Goal: Task Accomplishment & Management: Manage account settings

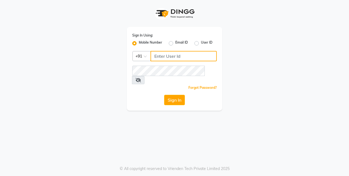
click at [163, 56] on input "Username" at bounding box center [184, 56] width 66 height 10
type input "9643101208"
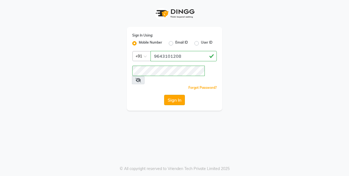
click at [172, 95] on button "Sign In" at bounding box center [174, 100] width 21 height 10
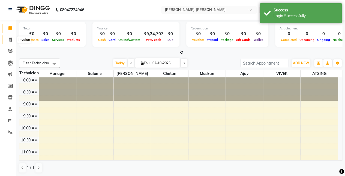
click at [11, 39] on icon at bounding box center [10, 40] width 3 height 4
select select "5749"
select select "service"
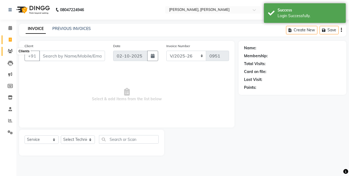
click at [10, 50] on icon at bounding box center [10, 51] width 5 height 4
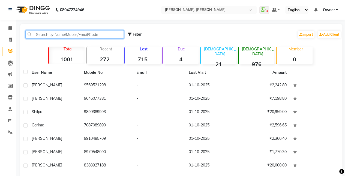
click at [56, 34] on input "text" at bounding box center [74, 34] width 99 height 8
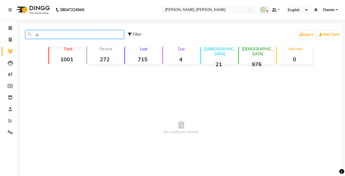
type input "j"
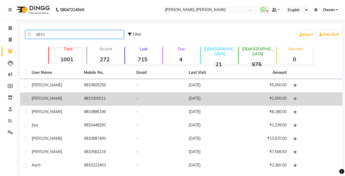
type input "9810"
click at [97, 100] on td "9810300011" at bounding box center [107, 99] width 52 height 13
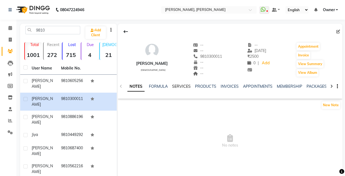
click at [183, 86] on link "SERVICES" at bounding box center [181, 86] width 19 height 5
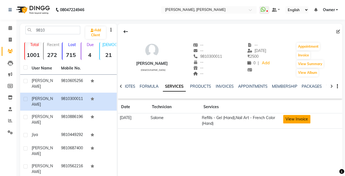
click at [294, 118] on button "View Invoice" at bounding box center [296, 119] width 27 height 8
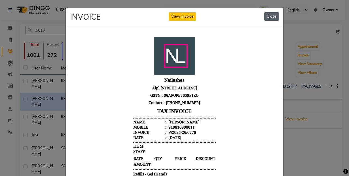
click at [269, 14] on button "Close" at bounding box center [271, 16] width 15 height 8
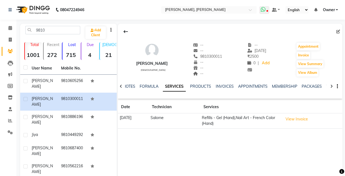
click at [264, 9] on icon at bounding box center [263, 9] width 5 height 5
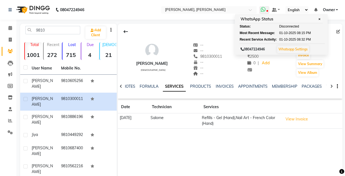
click at [264, 9] on icon at bounding box center [263, 9] width 5 height 5
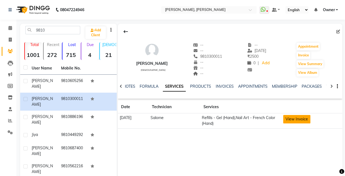
click at [296, 116] on button "View Invoice" at bounding box center [296, 119] width 27 height 8
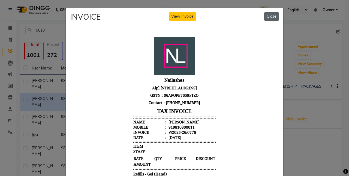
click at [273, 15] on button "Close" at bounding box center [271, 16] width 15 height 8
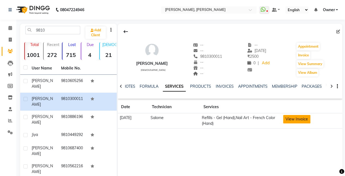
click at [299, 116] on button "View Invoice" at bounding box center [296, 119] width 27 height 8
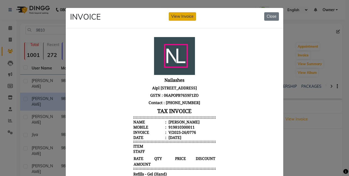
click at [189, 14] on button "View Invoice" at bounding box center [182, 16] width 27 height 8
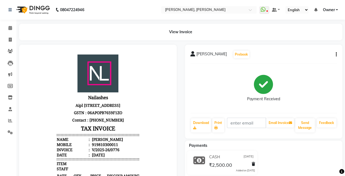
click at [336, 55] on icon "button" at bounding box center [336, 55] width 1 height 0
click at [321, 50] on div "Split Service Amount" at bounding box center [308, 47] width 37 height 7
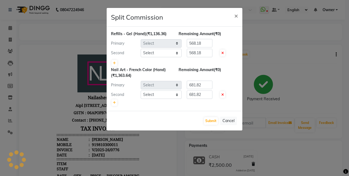
select select "39727"
select select "60492"
select select "39727"
select select "60492"
click at [237, 16] on span "×" at bounding box center [236, 15] width 4 height 8
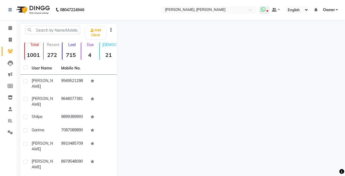
click at [265, 10] on icon at bounding box center [263, 9] width 5 height 5
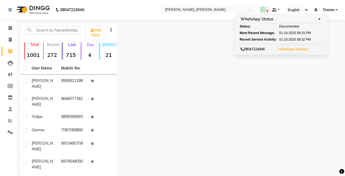
click at [265, 10] on icon at bounding box center [263, 9] width 5 height 5
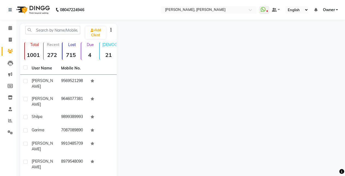
select select "service"
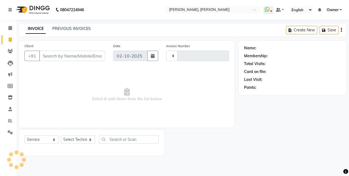
type input "0951"
select select "5749"
click at [67, 27] on link "PREVIOUS INVOICES" at bounding box center [71, 28] width 38 height 5
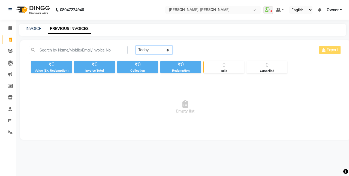
click at [154, 50] on select "[DATE] [DATE] Custom Range" at bounding box center [154, 50] width 37 height 8
select select "[DATE]"
click at [136, 46] on select "[DATE] [DATE] Custom Range" at bounding box center [154, 50] width 37 height 8
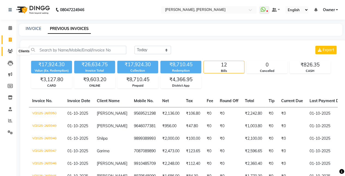
click at [10, 52] on icon at bounding box center [10, 51] width 5 height 4
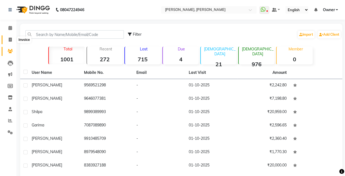
click at [10, 40] on icon at bounding box center [10, 40] width 3 height 4
select select "5749"
select select "service"
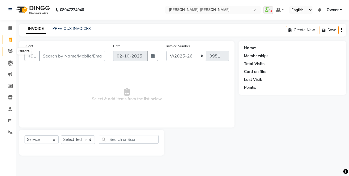
click at [11, 51] on icon at bounding box center [10, 51] width 5 height 4
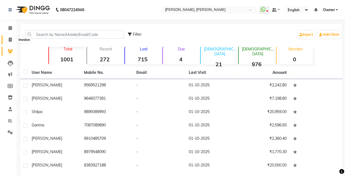
click at [12, 40] on span at bounding box center [10, 40] width 10 height 6
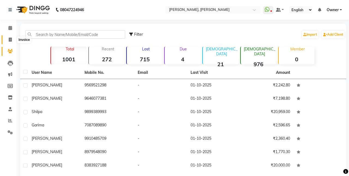
select select "5749"
select select "service"
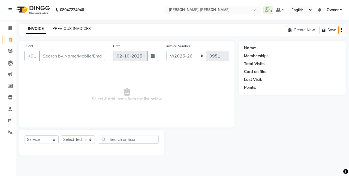
click at [67, 29] on link "PREVIOUS INVOICES" at bounding box center [71, 28] width 38 height 5
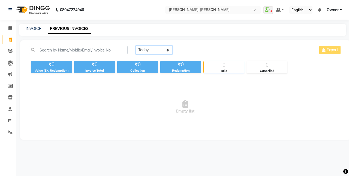
click at [166, 50] on select "[DATE] [DATE] Custom Range" at bounding box center [154, 50] width 37 height 8
select select "[DATE]"
click at [136, 46] on select "[DATE] [DATE] Custom Range" at bounding box center [154, 50] width 37 height 8
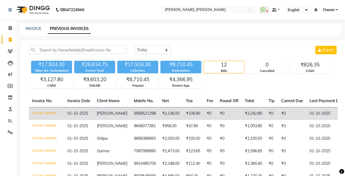
click at [106, 117] on td "[PERSON_NAME]" at bounding box center [112, 113] width 37 height 13
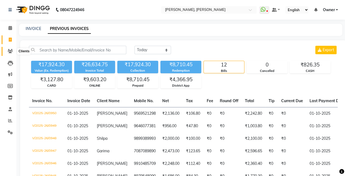
click at [10, 53] on icon at bounding box center [10, 51] width 5 height 4
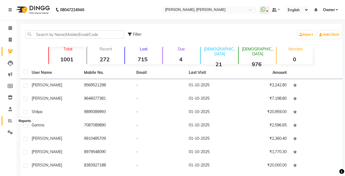
click at [11, 123] on icon at bounding box center [10, 121] width 4 height 4
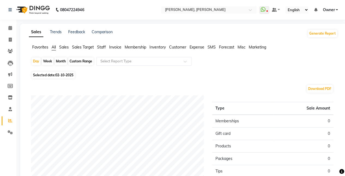
click at [62, 61] on div "Month" at bounding box center [61, 62] width 13 height 8
select select "10"
select select "2025"
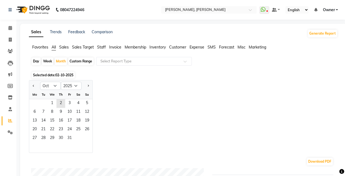
click at [101, 48] on span "Staff" at bounding box center [101, 47] width 9 height 5
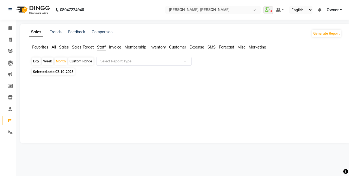
click at [64, 47] on span "Sales" at bounding box center [64, 47] width 10 height 5
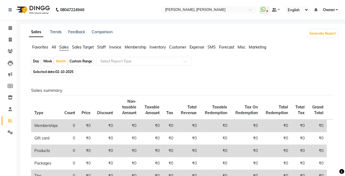
click at [49, 60] on div "Week" at bounding box center [48, 62] width 12 height 8
select select "10"
select select "2025"
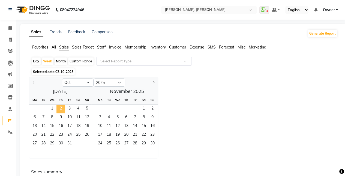
click at [61, 106] on span "2" at bounding box center [60, 109] width 9 height 9
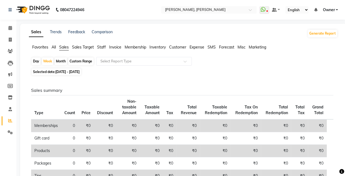
click at [78, 61] on div "Custom Range" at bounding box center [80, 62] width 25 height 8
select select "10"
select select "2025"
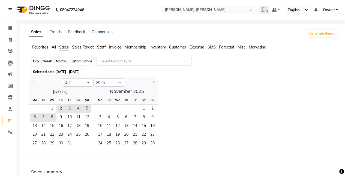
click at [78, 61] on div "Custom Range" at bounding box center [80, 62] width 25 height 8
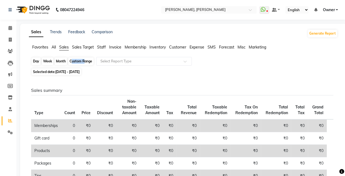
click at [78, 61] on div "Custom Range" at bounding box center [80, 62] width 25 height 8
select select "10"
select select "2025"
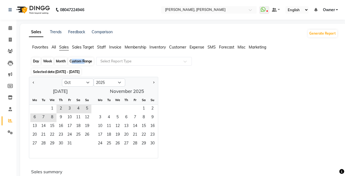
click at [78, 61] on div "Custom Range" at bounding box center [80, 62] width 25 height 8
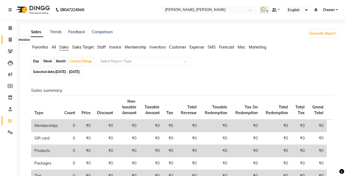
click at [13, 40] on span at bounding box center [10, 40] width 10 height 6
select select "service"
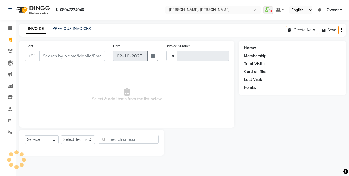
type input "0951"
select select "5749"
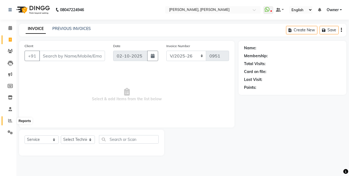
click at [10, 120] on icon at bounding box center [10, 121] width 4 height 4
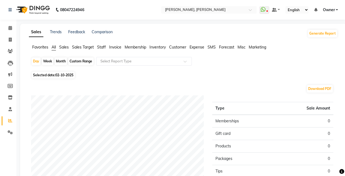
click at [61, 61] on div "Month" at bounding box center [61, 62] width 13 height 8
select select "10"
select select "2025"
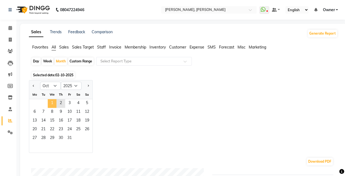
click at [50, 107] on span "1" at bounding box center [52, 103] width 9 height 9
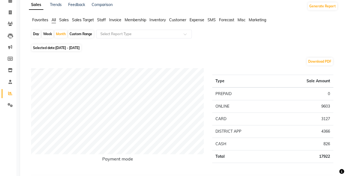
scroll to position [27, 0]
click at [103, 19] on span "Staff" at bounding box center [101, 20] width 9 height 5
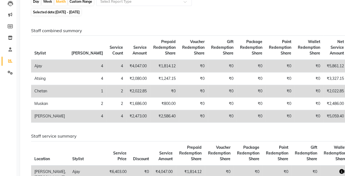
scroll to position [0, 0]
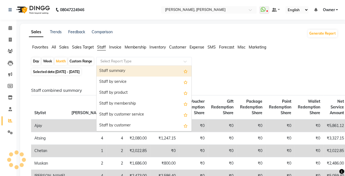
click at [125, 62] on input "text" at bounding box center [138, 61] width 79 height 5
click at [133, 71] on div "Staff summary" at bounding box center [144, 71] width 95 height 11
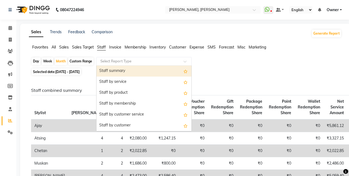
select select "full_report"
select select "csv"
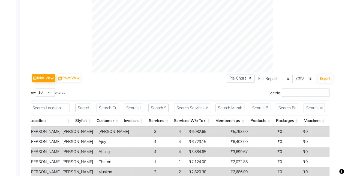
scroll to position [246, 0]
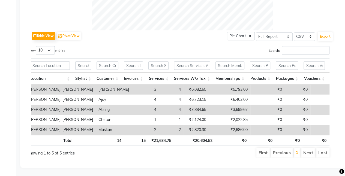
select select "service"
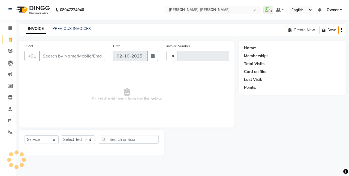
type input "0951"
select select "5749"
click at [61, 29] on link "PREVIOUS INVOICES" at bounding box center [71, 28] width 38 height 5
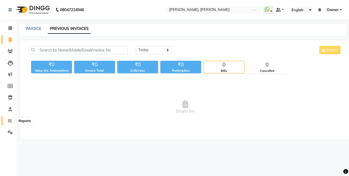
click at [11, 120] on icon at bounding box center [10, 121] width 4 height 4
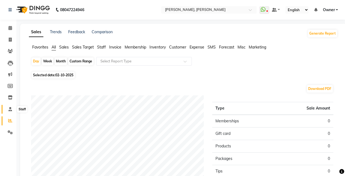
click at [12, 109] on icon at bounding box center [10, 109] width 4 height 4
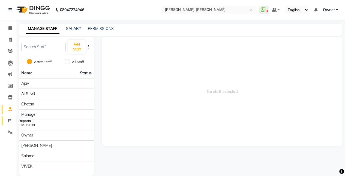
click at [10, 119] on span at bounding box center [10, 121] width 10 height 6
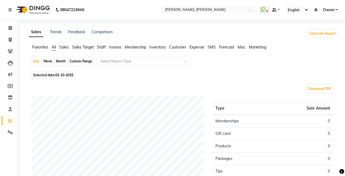
click at [80, 61] on div "Custom Range" at bounding box center [80, 62] width 25 height 8
select select "10"
select select "2025"
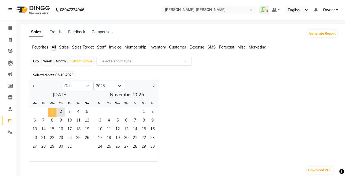
click at [52, 114] on span "1" at bounding box center [52, 112] width 9 height 9
click at [59, 112] on span "2" at bounding box center [60, 112] width 9 height 9
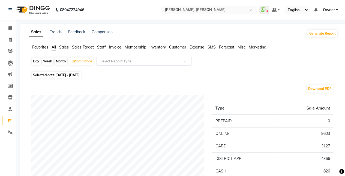
click at [105, 49] on span "Staff" at bounding box center [101, 47] width 9 height 5
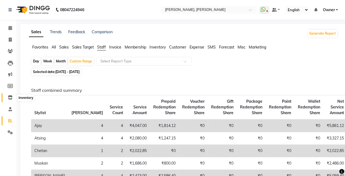
click at [10, 98] on icon at bounding box center [10, 98] width 5 height 4
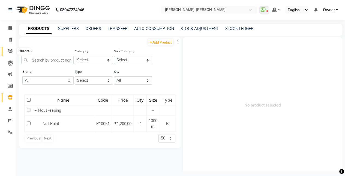
click at [12, 50] on icon at bounding box center [10, 51] width 5 height 4
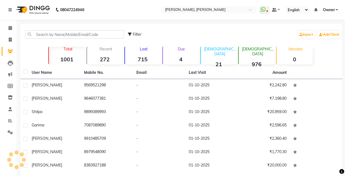
click at [12, 50] on icon at bounding box center [10, 51] width 5 height 4
click at [11, 40] on icon at bounding box center [10, 40] width 3 height 4
select select "service"
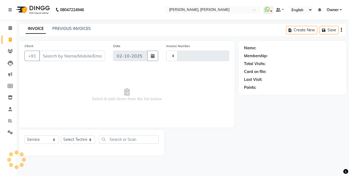
type input "0951"
select select "5749"
click at [11, 63] on icon at bounding box center [10, 63] width 5 height 5
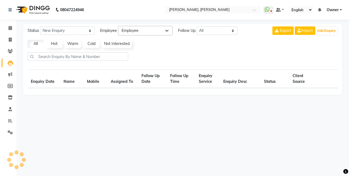
select select "10"
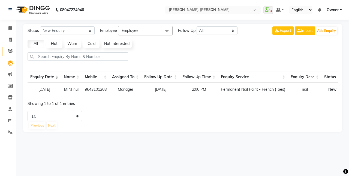
click at [9, 47] on link "Clients" at bounding box center [8, 51] width 13 height 9
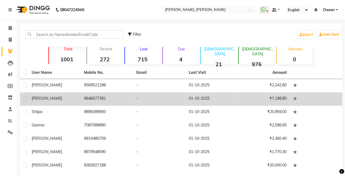
click at [68, 93] on td "[PERSON_NAME]" at bounding box center [54, 99] width 52 height 13
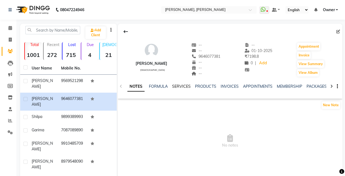
click at [179, 87] on link "SERVICES" at bounding box center [181, 86] width 19 height 5
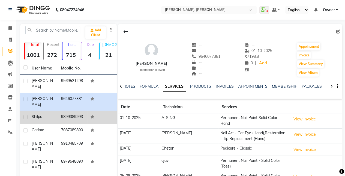
click at [74, 117] on td "9899389993" at bounding box center [72, 117] width 29 height 13
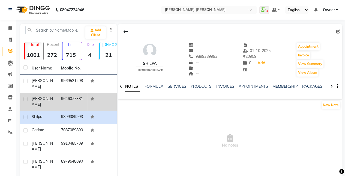
click at [78, 105] on td "9646077381" at bounding box center [72, 102] width 29 height 18
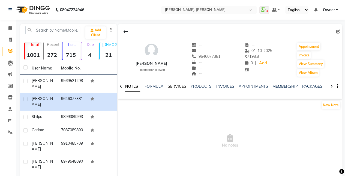
click at [177, 88] on link "SERVICES" at bounding box center [177, 86] width 19 height 5
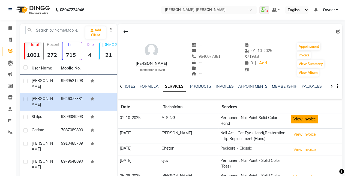
click at [306, 120] on button "View Invoice" at bounding box center [304, 119] width 27 height 8
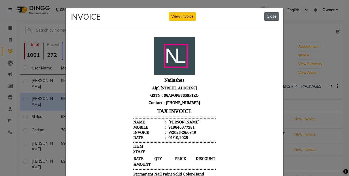
click at [271, 16] on button "Close" at bounding box center [271, 16] width 15 height 8
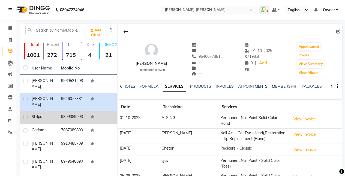
click at [69, 114] on td "9899389993" at bounding box center [72, 117] width 29 height 13
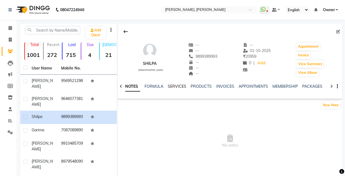
click at [177, 85] on link "SERVICES" at bounding box center [177, 86] width 19 height 5
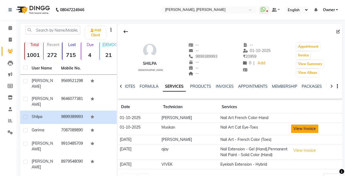
click at [308, 126] on button "View Invoice" at bounding box center [304, 129] width 27 height 8
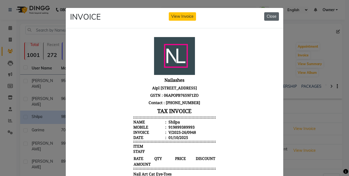
click at [270, 17] on button "Close" at bounding box center [271, 16] width 15 height 8
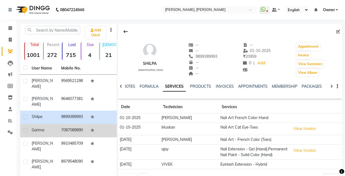
click at [75, 136] on td "7087089890" at bounding box center [72, 130] width 29 height 13
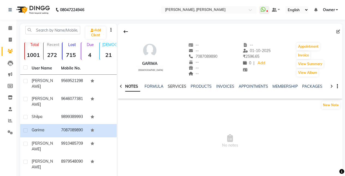
click at [178, 87] on link "SERVICES" at bounding box center [177, 86] width 19 height 5
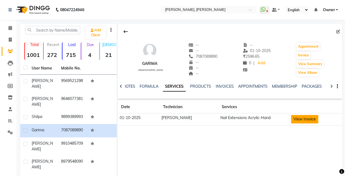
click at [291, 117] on button "View Invoice" at bounding box center [304, 119] width 27 height 8
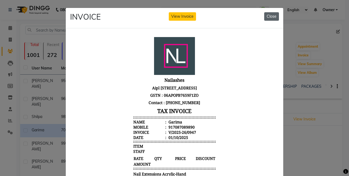
click at [272, 14] on button "Close" at bounding box center [271, 16] width 15 height 8
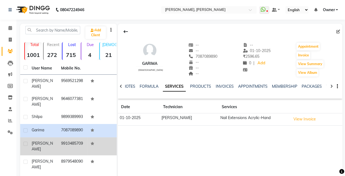
click at [62, 156] on td "9910485709" at bounding box center [72, 147] width 29 height 18
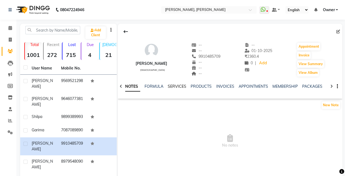
click at [175, 87] on link "SERVICES" at bounding box center [177, 86] width 19 height 5
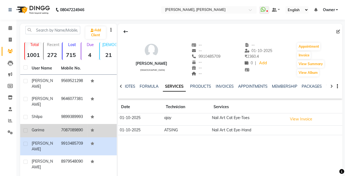
click at [68, 137] on td "7087089890" at bounding box center [72, 130] width 29 height 13
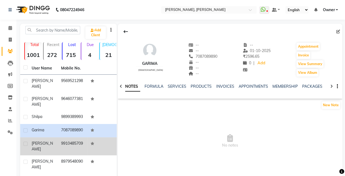
click at [49, 152] on div "[PERSON_NAME]" at bounding box center [43, 146] width 23 height 11
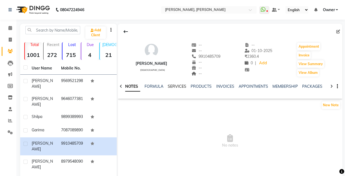
click at [175, 88] on link "SERVICES" at bounding box center [177, 86] width 19 height 5
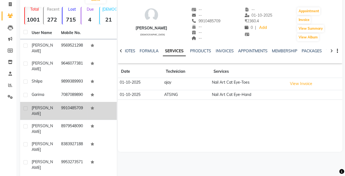
scroll to position [36, 0]
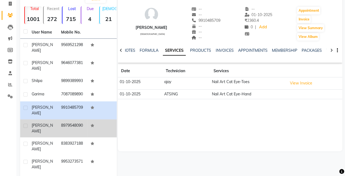
click at [52, 132] on div "[PERSON_NAME]" at bounding box center [43, 128] width 23 height 11
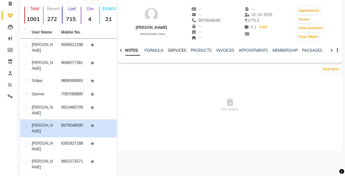
click at [175, 50] on link "SERVICES" at bounding box center [177, 50] width 19 height 5
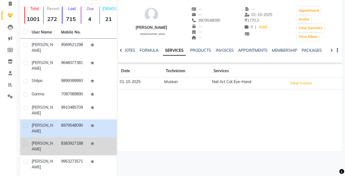
click at [79, 144] on td "8383927188" at bounding box center [72, 147] width 29 height 18
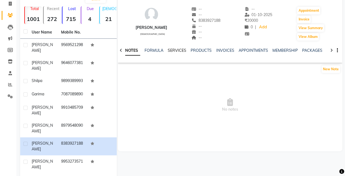
click at [180, 50] on link "SERVICES" at bounding box center [177, 50] width 19 height 5
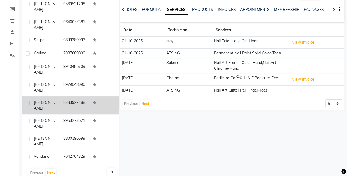
scroll to position [79, 0]
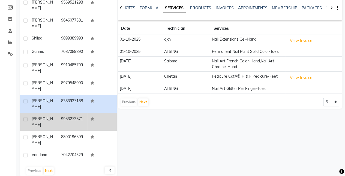
click at [64, 125] on td "9953273571" at bounding box center [72, 122] width 29 height 18
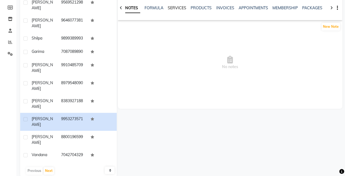
click at [176, 6] on link "SERVICES" at bounding box center [177, 7] width 19 height 5
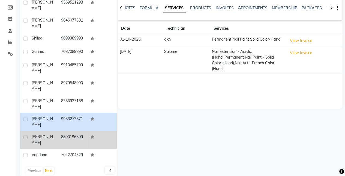
click at [58, 139] on td "8800196599" at bounding box center [72, 140] width 29 height 18
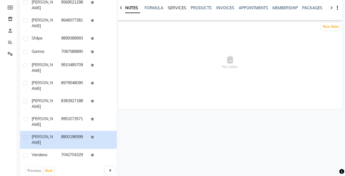
click at [184, 7] on link "SERVICES" at bounding box center [177, 7] width 19 height 5
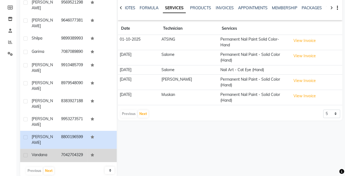
click at [47, 156] on td "Vandana" at bounding box center [42, 155] width 29 height 13
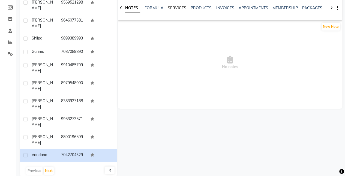
click at [176, 8] on link "SERVICES" at bounding box center [177, 7] width 19 height 5
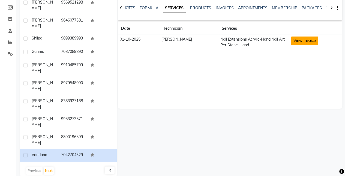
click at [301, 39] on button "View Invoice" at bounding box center [304, 41] width 27 height 8
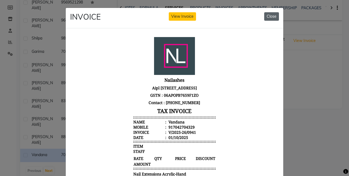
click at [271, 16] on button "Close" at bounding box center [271, 16] width 15 height 8
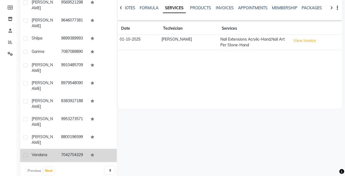
click at [72, 162] on td "7042704329" at bounding box center [72, 155] width 29 height 13
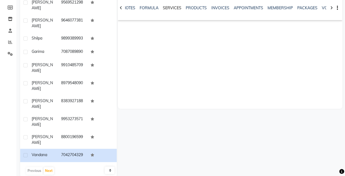
click at [165, 8] on link "SERVICES" at bounding box center [172, 7] width 19 height 5
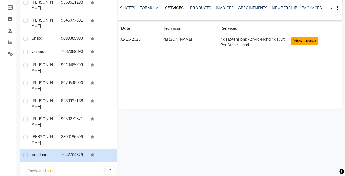
click at [298, 44] on button "View Invoice" at bounding box center [304, 41] width 27 height 8
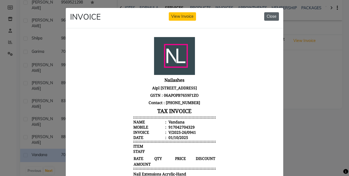
click at [271, 13] on button "Close" at bounding box center [271, 16] width 15 height 8
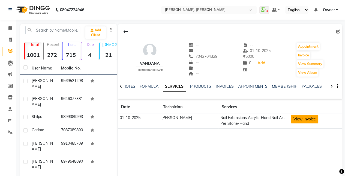
click at [297, 117] on button "View Invoice" at bounding box center [304, 119] width 27 height 8
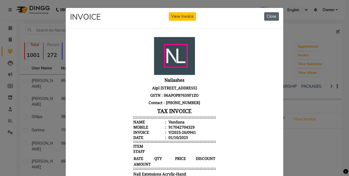
click at [264, 16] on button "Close" at bounding box center [271, 16] width 15 height 8
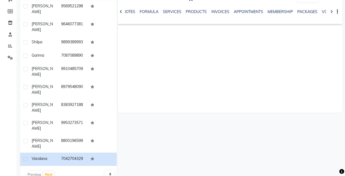
scroll to position [79, 0]
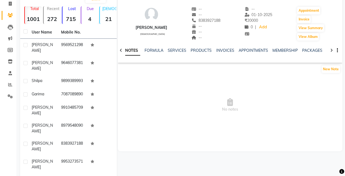
scroll to position [36, 0]
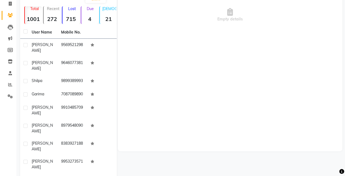
scroll to position [5, 0]
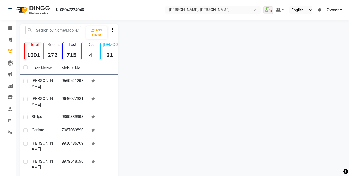
select select "service"
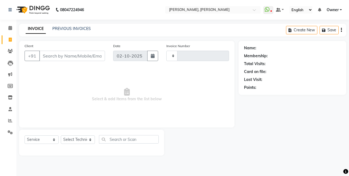
type input "0951"
select select "5749"
click at [338, 10] on span "Owner" at bounding box center [333, 10] width 12 height 6
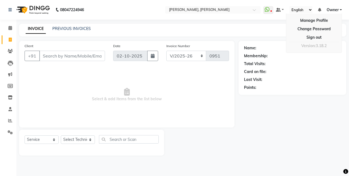
click at [338, 10] on span "Owner" at bounding box center [333, 10] width 12 height 6
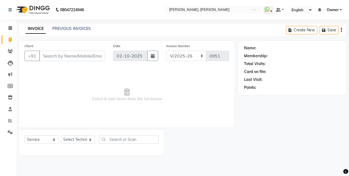
click at [338, 10] on span "Owner" at bounding box center [333, 10] width 12 height 6
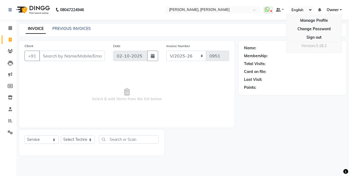
click at [338, 10] on span "Owner" at bounding box center [333, 10] width 12 height 6
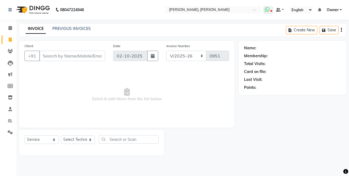
click at [271, 8] on span at bounding box center [269, 10] width 10 height 8
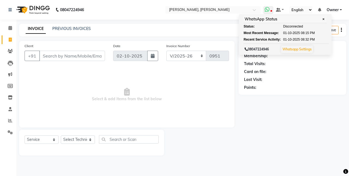
click at [294, 47] on link "Whatsapp Settings" at bounding box center [297, 49] width 29 height 4
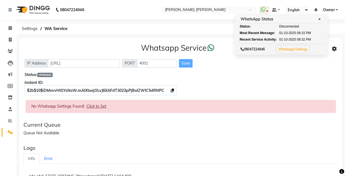
click at [96, 106] on span "Click to Set" at bounding box center [97, 106] width 20 height 5
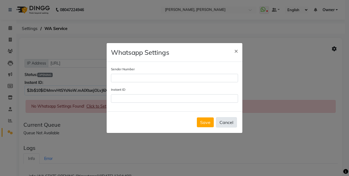
click at [223, 124] on button "Cancel" at bounding box center [226, 122] width 21 height 10
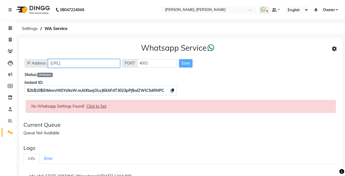
click at [112, 63] on input "[URL]" at bounding box center [84, 63] width 72 height 8
click at [99, 107] on span "Click to Set" at bounding box center [97, 106] width 20 height 5
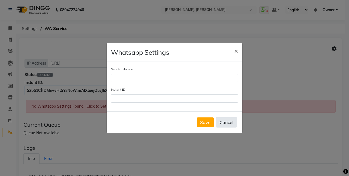
click at [229, 121] on button "Cancel" at bounding box center [226, 122] width 21 height 10
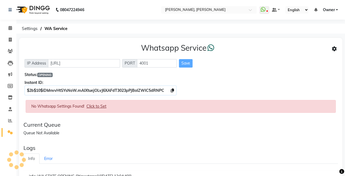
click at [327, 9] on span "Owner" at bounding box center [329, 10] width 12 height 6
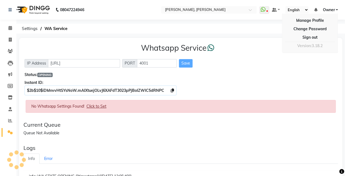
click at [94, 107] on span "Click to Set" at bounding box center [97, 106] width 20 height 5
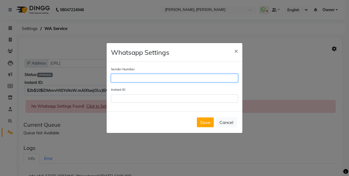
click at [144, 78] on input "Sender Number" at bounding box center [174, 78] width 127 height 8
type input "9643745737"
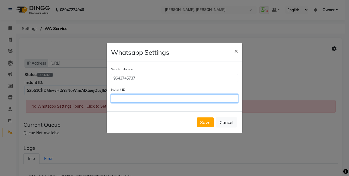
click at [156, 100] on input "Instant ID" at bounding box center [174, 98] width 127 height 8
type input "$2b$10$iDMnvvHtSYsNoW.mAlXtuejOLvJ6XAFdT3023pPjBoIZWIC5dRNPC"
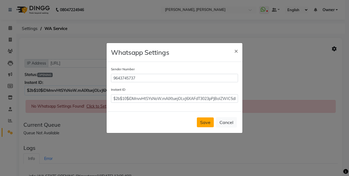
click at [203, 120] on button "Save" at bounding box center [205, 123] width 17 height 10
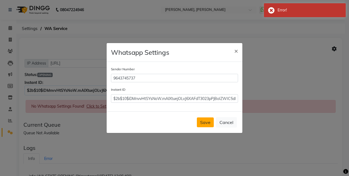
click at [203, 120] on button "Save" at bounding box center [205, 123] width 17 height 10
click at [171, 72] on div "Sender Number 9643745737" at bounding box center [174, 74] width 127 height 16
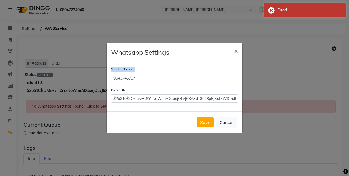
click at [171, 72] on div "Sender Number 9643745737" at bounding box center [174, 74] width 127 height 16
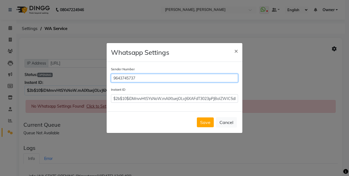
click at [168, 76] on input "9643745737" at bounding box center [174, 78] width 127 height 8
type input "9643745737"
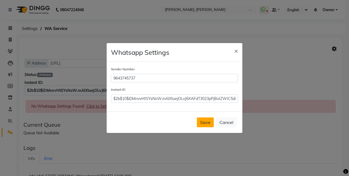
click at [201, 121] on button "Save" at bounding box center [205, 123] width 17 height 10
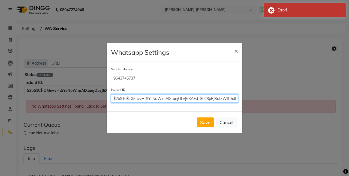
click at [232, 99] on input "$2b$10$iDMnvvHtSYsNoW.mAlXtuejOLvJ6XAFdT3023pPjBoIZWIC5dRNPC" at bounding box center [174, 98] width 127 height 8
click at [237, 98] on input "$2b$10$iDMnvvHtSYsNoW.mAlXtuejOLvJ6XAFdT3023pPjBoIZWIC5dRNPC" at bounding box center [174, 98] width 127 height 8
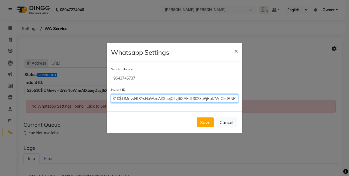
scroll to position [0, 9]
type input "$2b$10$iDMnvvHtSYsNoW.mAlXtuejOLvJ6XAFdT3023pPjBoIZWIC5dRNPC"
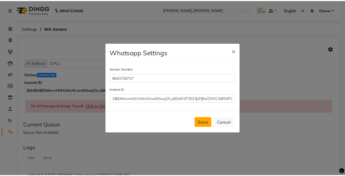
scroll to position [0, 0]
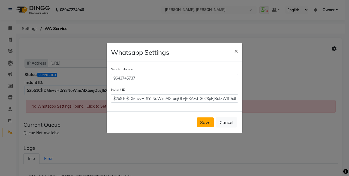
click at [205, 120] on button "Save" at bounding box center [205, 123] width 17 height 10
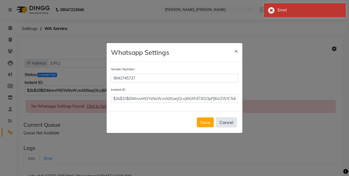
drag, startPoint x: 205, startPoint y: 120, endPoint x: 227, endPoint y: 122, distance: 21.3
click at [227, 122] on div "Save Cancel" at bounding box center [175, 123] width 136 height 22
click at [227, 122] on button "Cancel" at bounding box center [226, 122] width 21 height 10
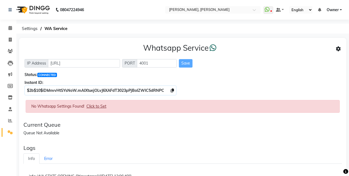
select select "5749"
select select "service"
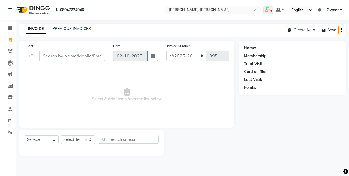
click at [271, 9] on span at bounding box center [269, 10] width 10 height 8
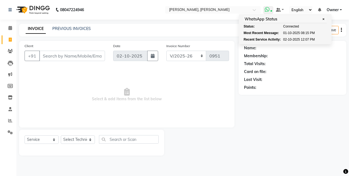
click at [271, 9] on span at bounding box center [269, 10] width 10 height 8
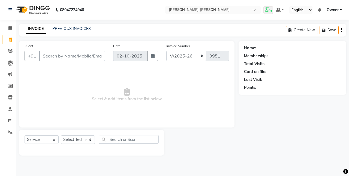
click at [271, 9] on span at bounding box center [269, 10] width 10 height 8
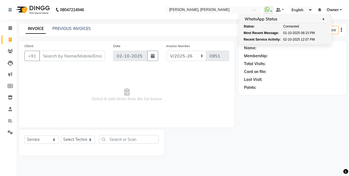
click at [287, 122] on div "Name: Membership: Total Visits: Card on file: Last Visit: Points:" at bounding box center [295, 98] width 112 height 115
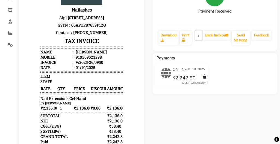
scroll to position [95, 0]
